Goal: Navigation & Orientation: Go to known website

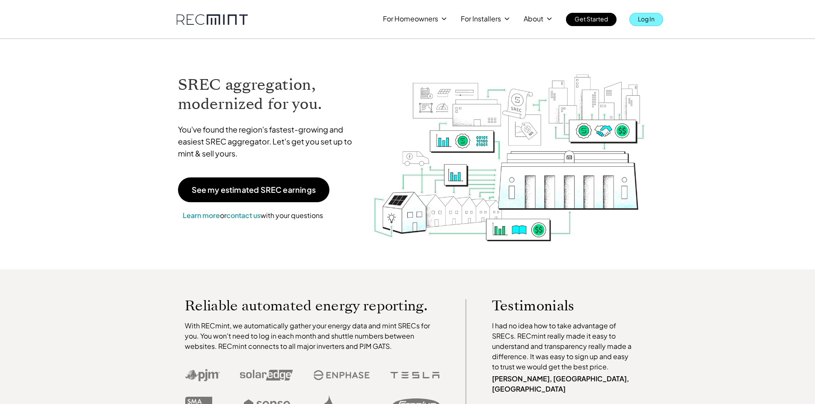
click at [649, 19] on p "Log In" at bounding box center [646, 19] width 17 height 12
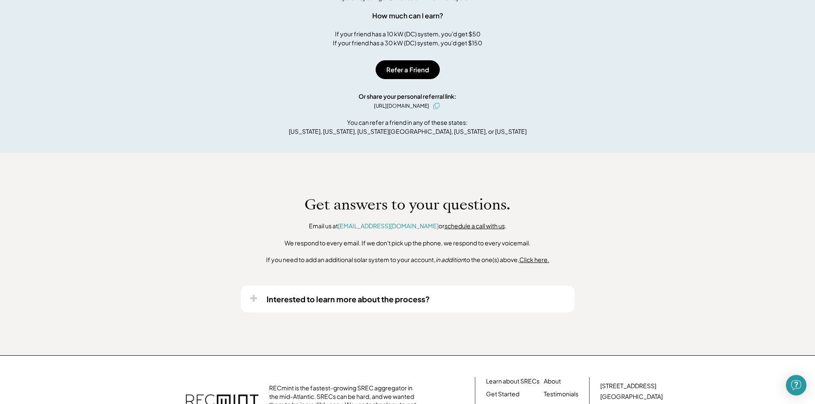
scroll to position [457, 0]
